Goal: Information Seeking & Learning: Learn about a topic

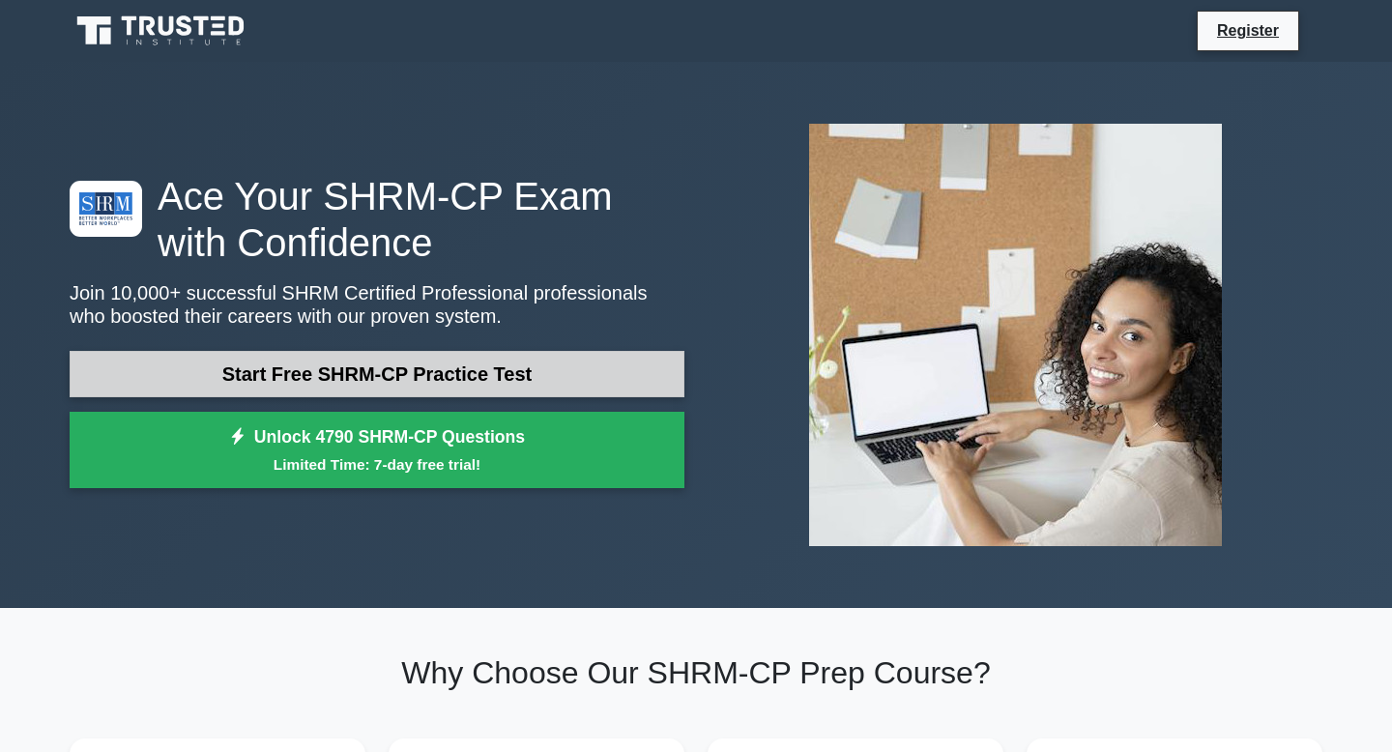
click at [428, 381] on link "Start Free SHRM-CP Practice Test" at bounding box center [377, 374] width 615 height 46
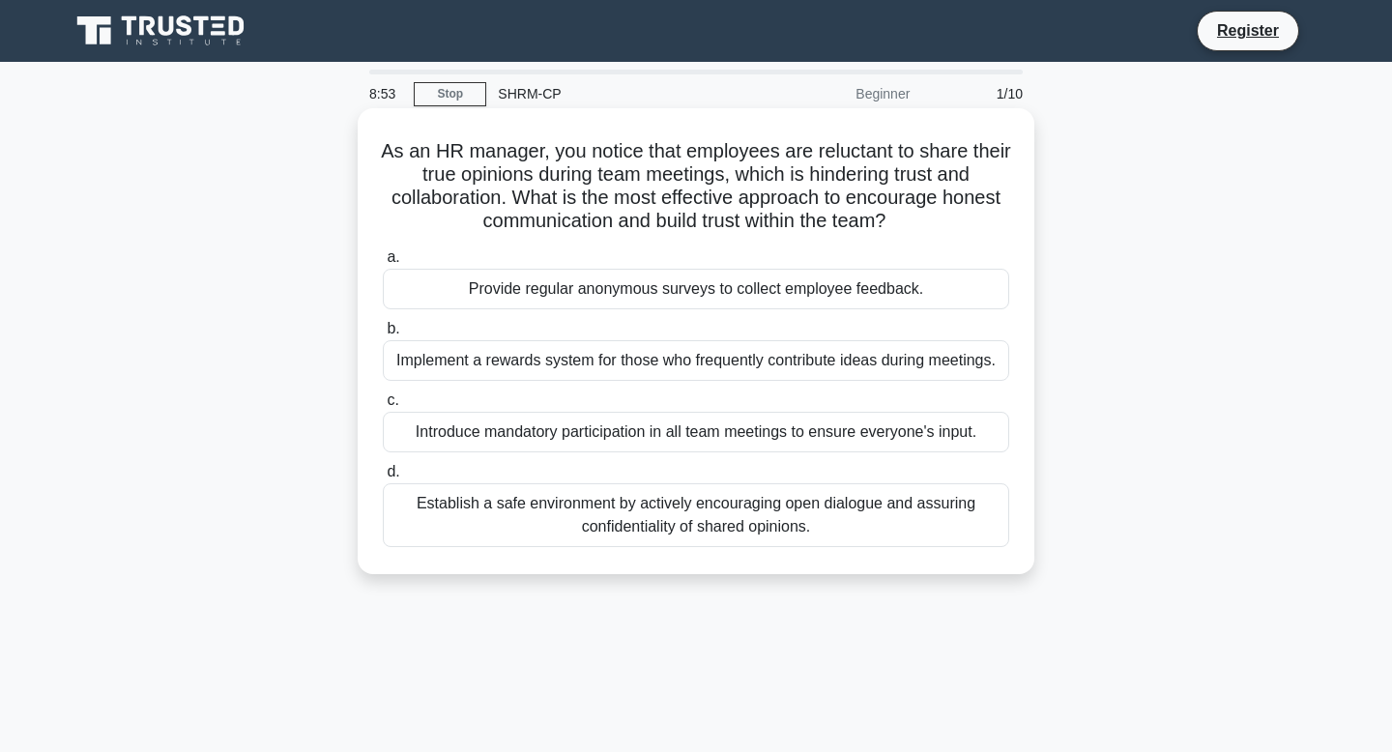
click at [458, 531] on div "Establish a safe environment by actively encouraging open dialogue and assuring…" at bounding box center [696, 515] width 626 height 64
click at [383, 479] on input "d. Establish a safe environment by actively encouraging open dialogue and assur…" at bounding box center [383, 472] width 0 height 13
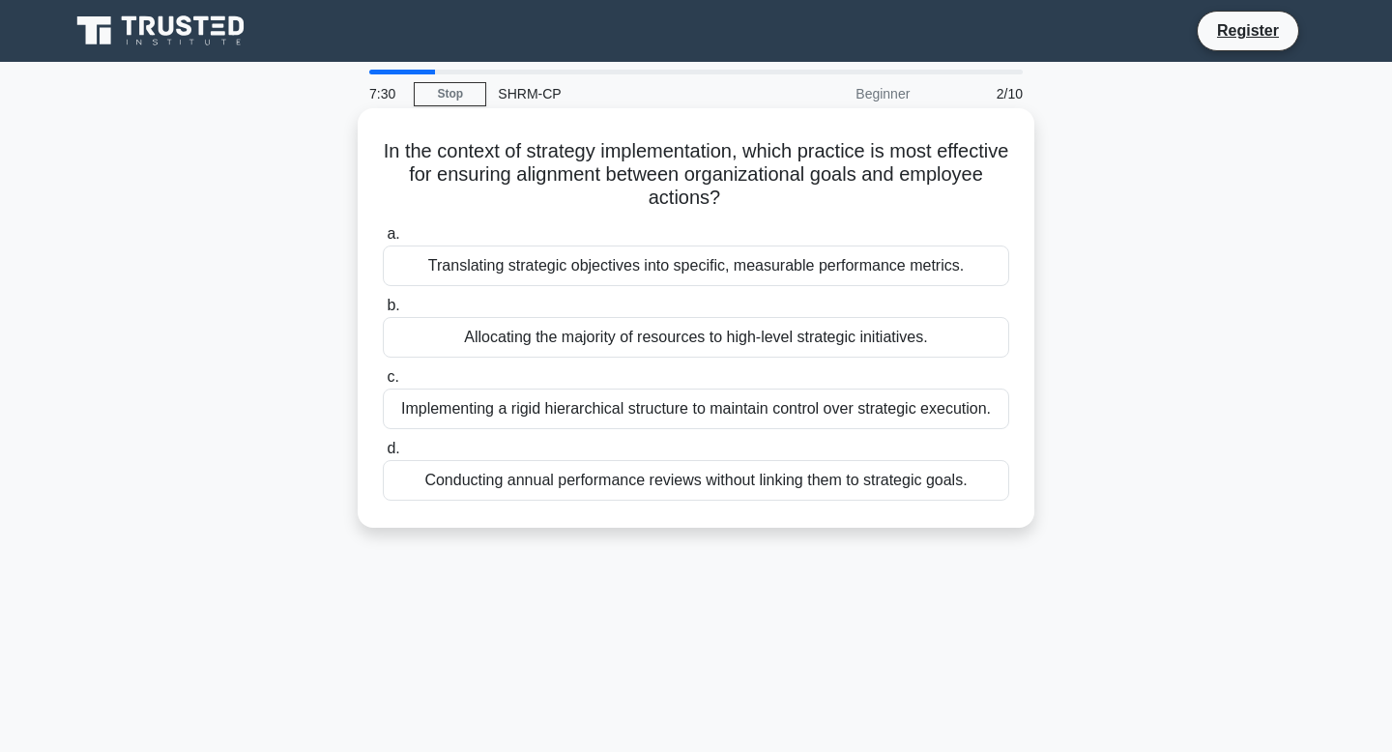
click at [624, 276] on div "Translating strategic objectives into specific, measurable performance metrics." at bounding box center [696, 266] width 626 height 41
click at [383, 241] on input "a. Translating strategic objectives into specific, measurable performance metri…" at bounding box center [383, 234] width 0 height 13
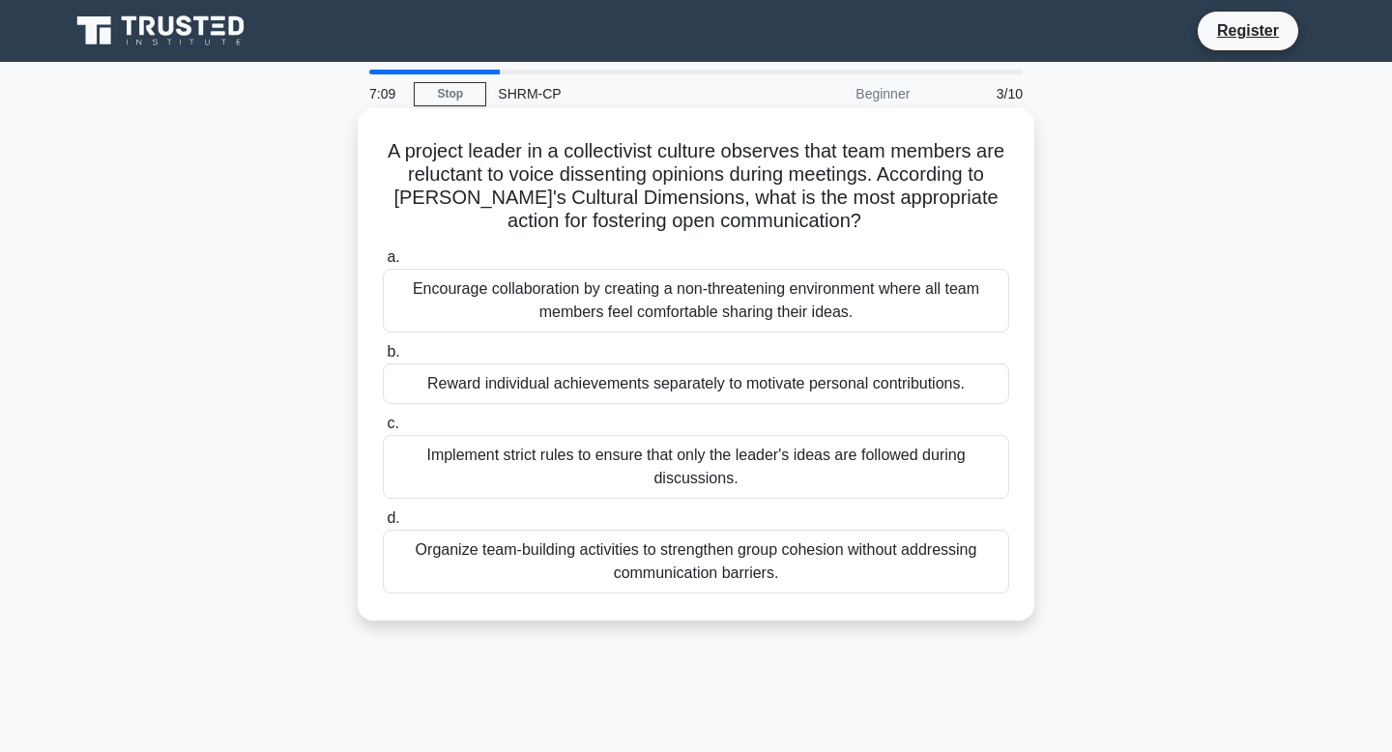
click at [443, 306] on div "Encourage collaboration by creating a non-threatening environment where all tea…" at bounding box center [696, 301] width 626 height 64
click at [383, 264] on input "a. Encourage collaboration by creating a non-threatening environment where all …" at bounding box center [383, 257] width 0 height 13
